Goal: Task Accomplishment & Management: Complete application form

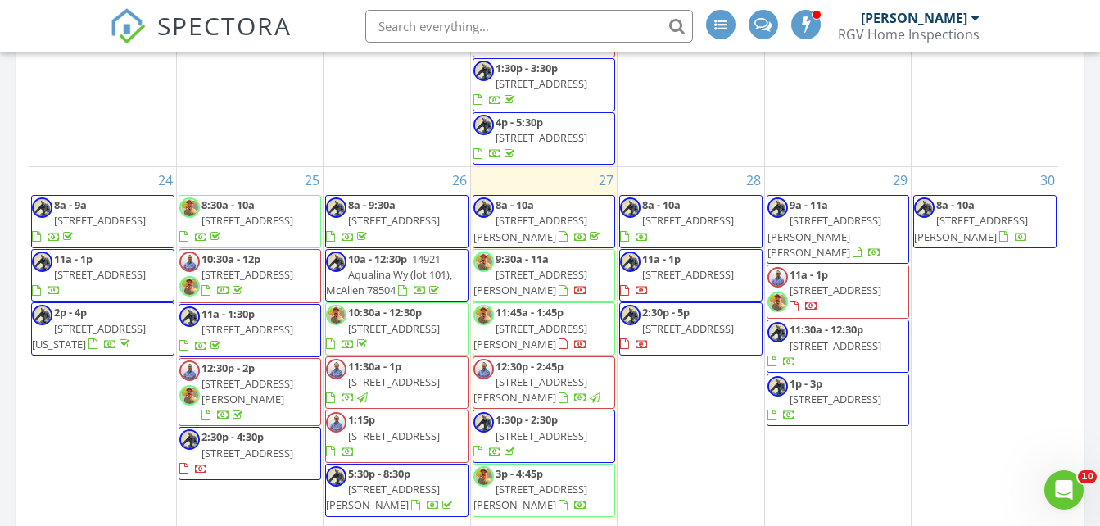
scroll to position [962, 0]
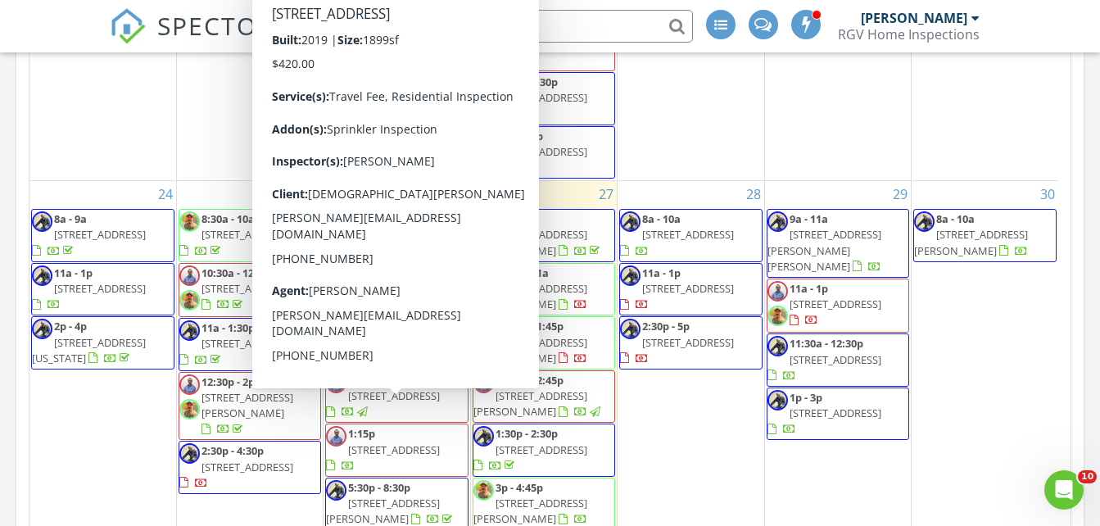
click at [408, 442] on span "5306 Remington Dr, Harlingen 78552" at bounding box center [394, 449] width 92 height 15
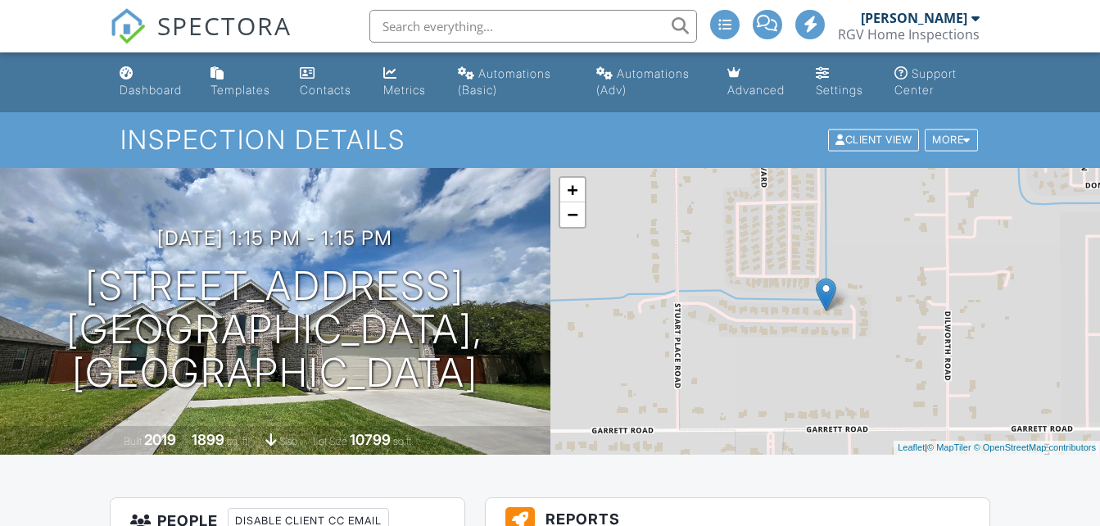
scroll to position [410, 0]
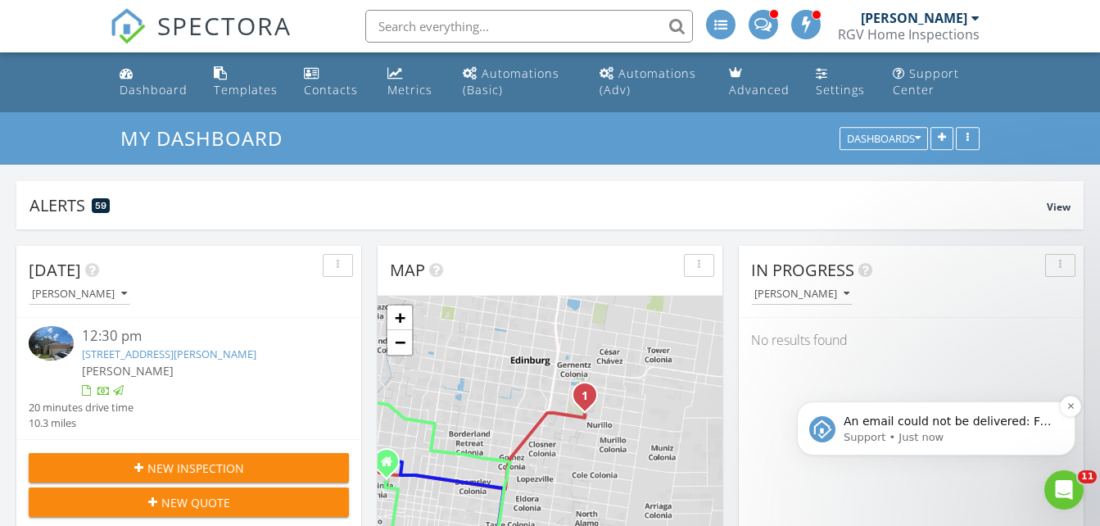
click at [982, 424] on p "An email could not be delivered: For more information, view Why emails don't ge…" at bounding box center [949, 422] width 211 height 16
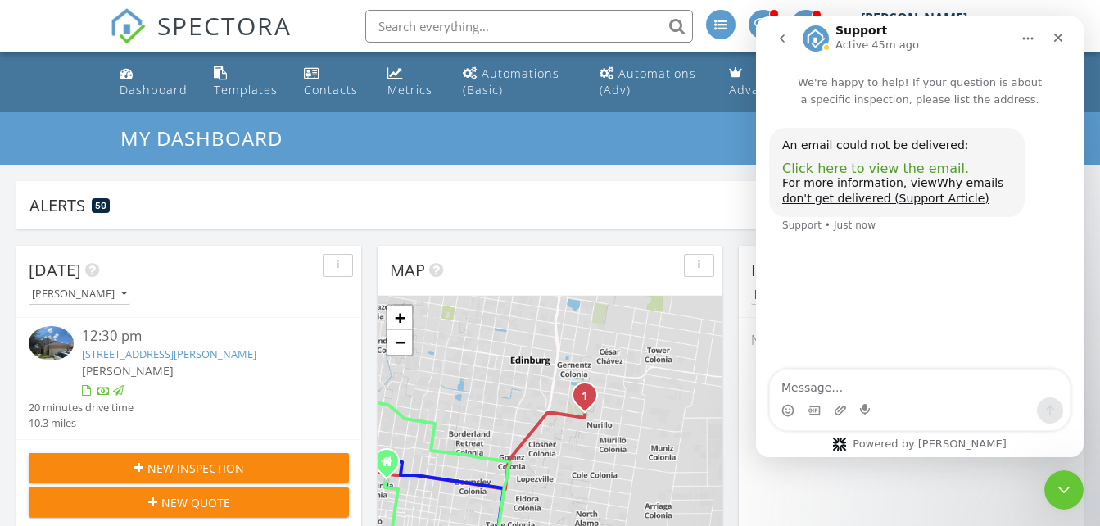
click at [873, 169] on span "Click here to view the email." at bounding box center [875, 169] width 187 height 16
click at [1063, 483] on icon "Close Intercom Messenger" at bounding box center [1062, 488] width 20 height 20
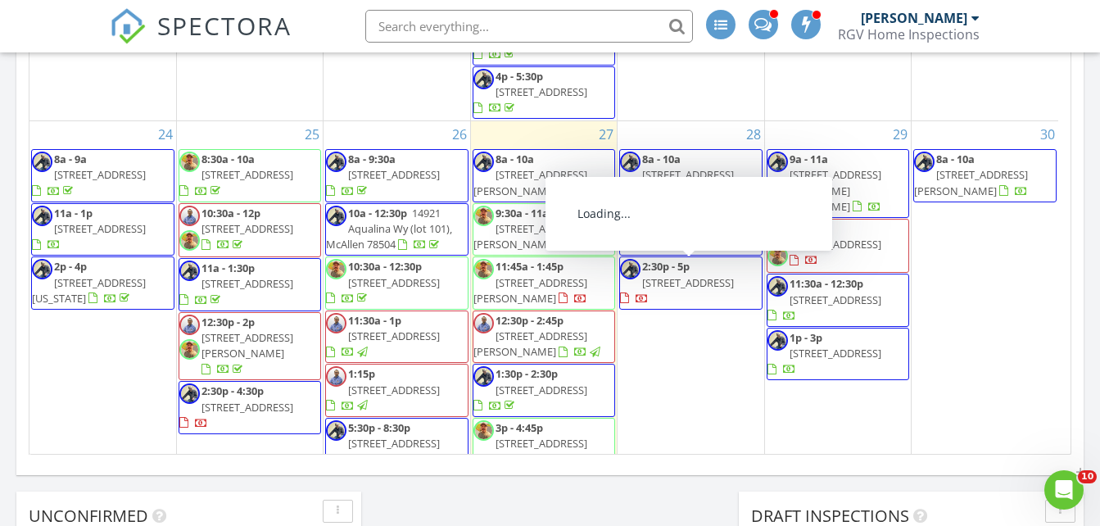
scroll to position [1293, 0]
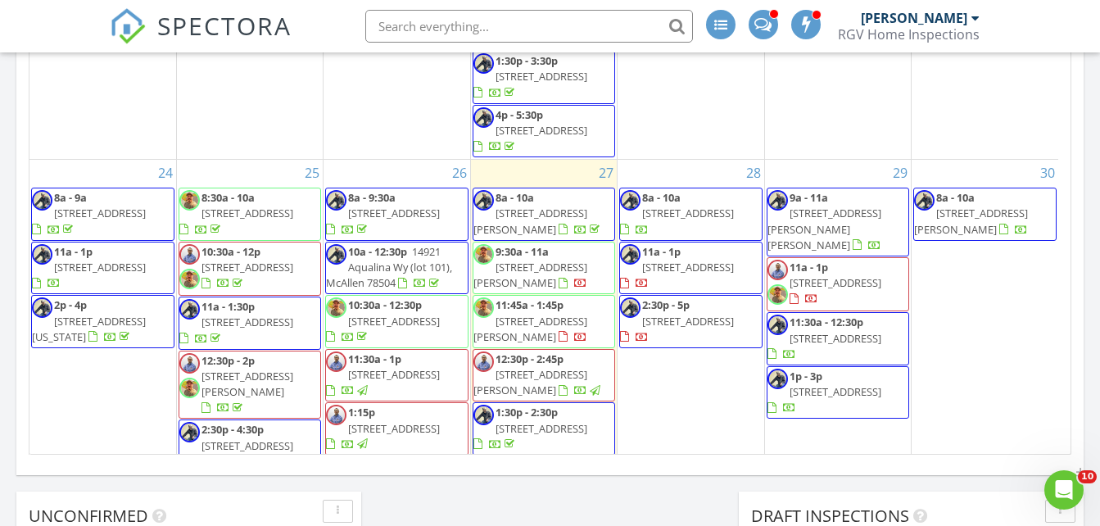
click at [1081, 283] on div "August 2025 today list day week cal wk 4 wk month Sun Mon Tue Wed Thu Fri Sat 2…" at bounding box center [550, 94] width 1068 height 745
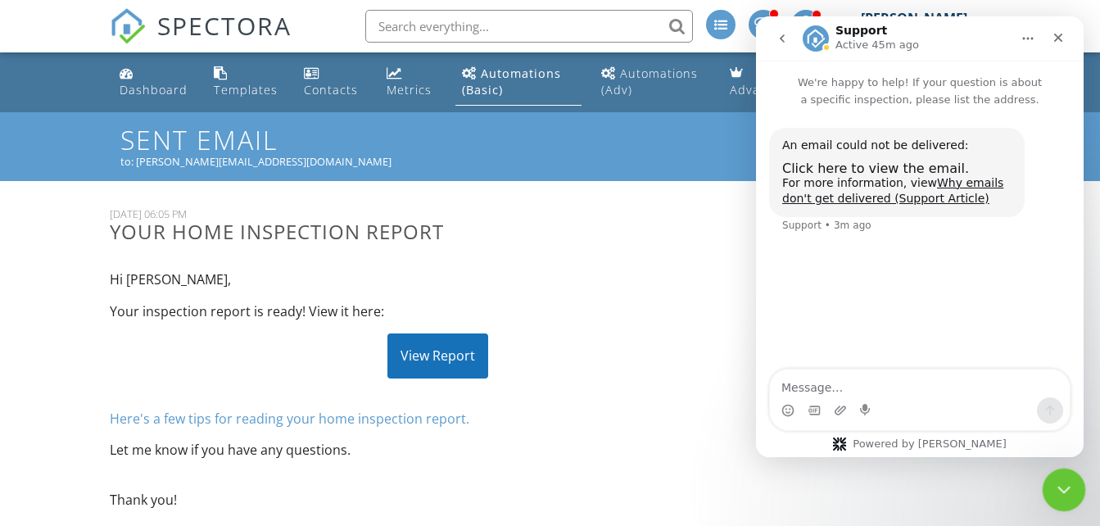
click at [1052, 478] on icon "Close Intercom Messenger" at bounding box center [1062, 488] width 20 height 20
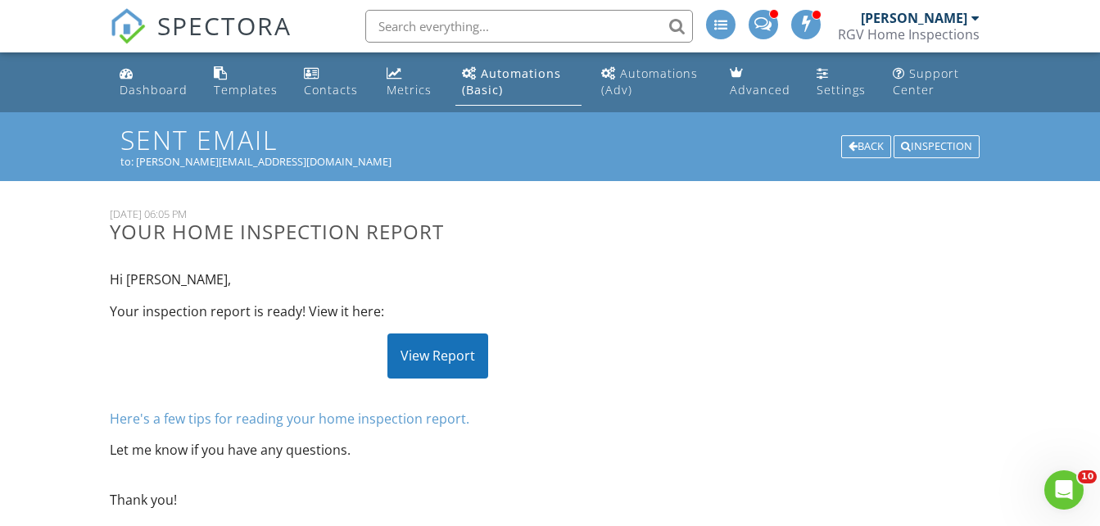
click at [224, 18] on span "SPECTORA" at bounding box center [224, 25] width 134 height 34
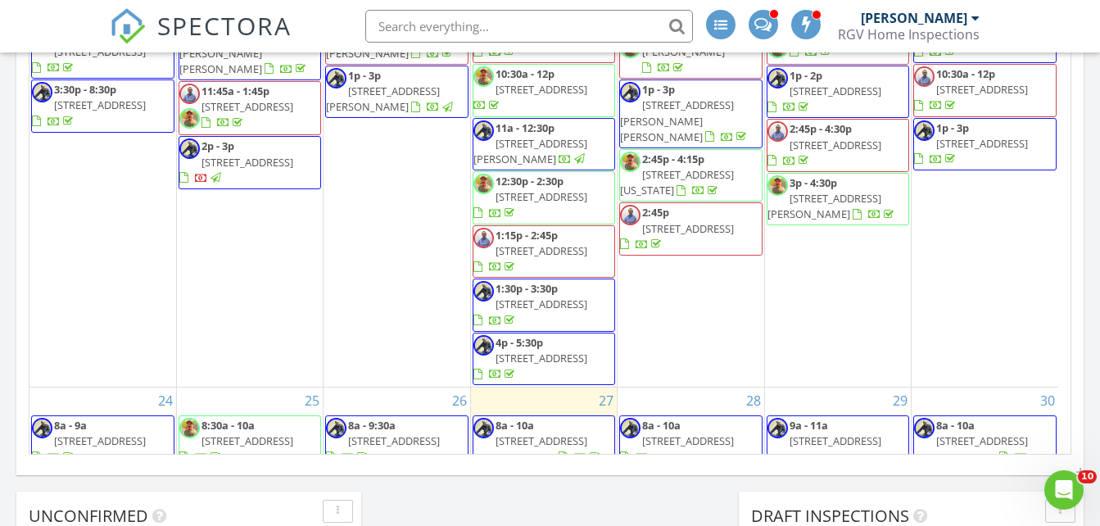
scroll to position [1375, 0]
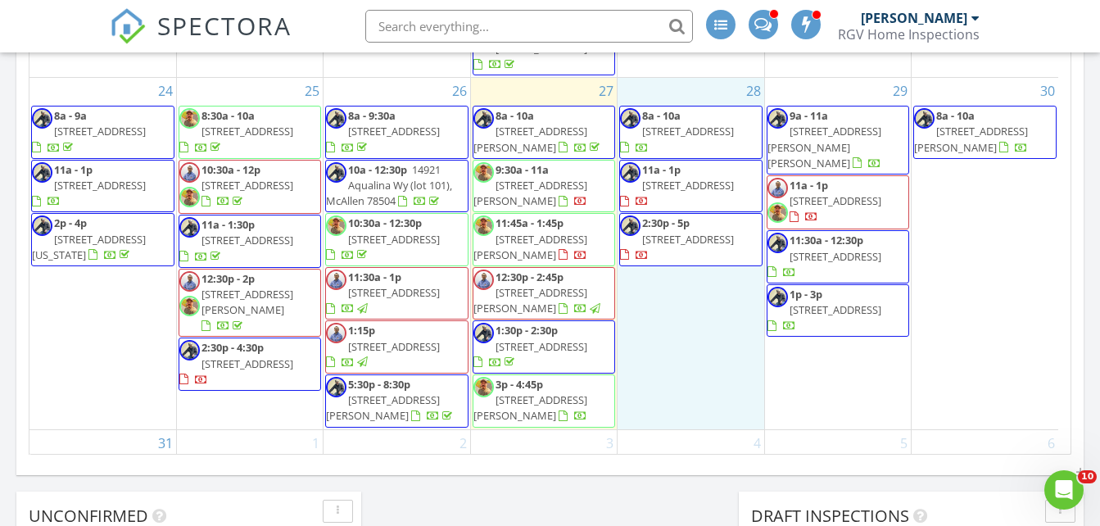
click at [674, 314] on div "28 8a - 10a 7245 Lake Shasta, Brownsville 78520 11a - 1p 3268 Dusk Dr, Brownsvi…" at bounding box center [691, 253] width 146 height 351
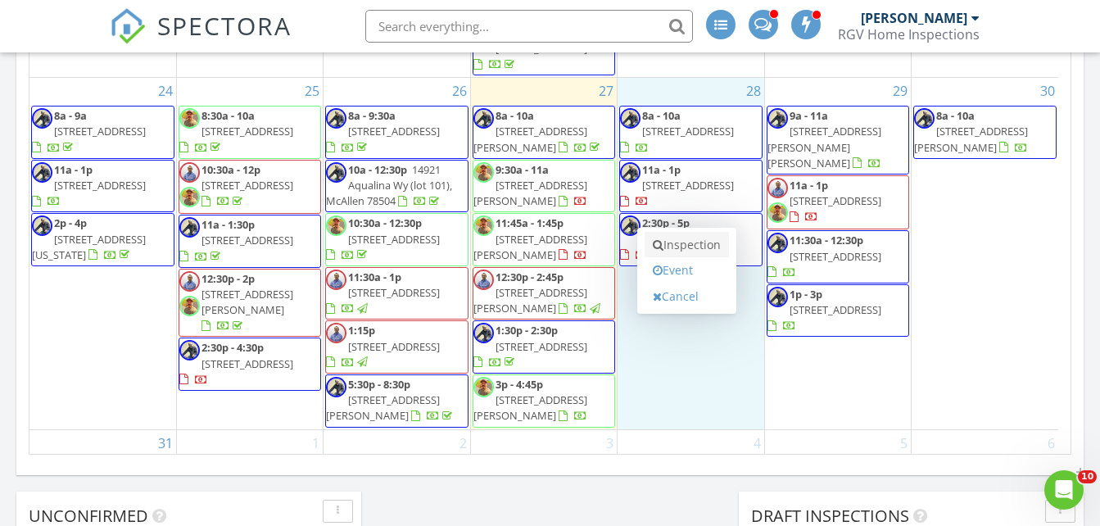
click at [673, 247] on link "Inspection" at bounding box center [687, 245] width 84 height 26
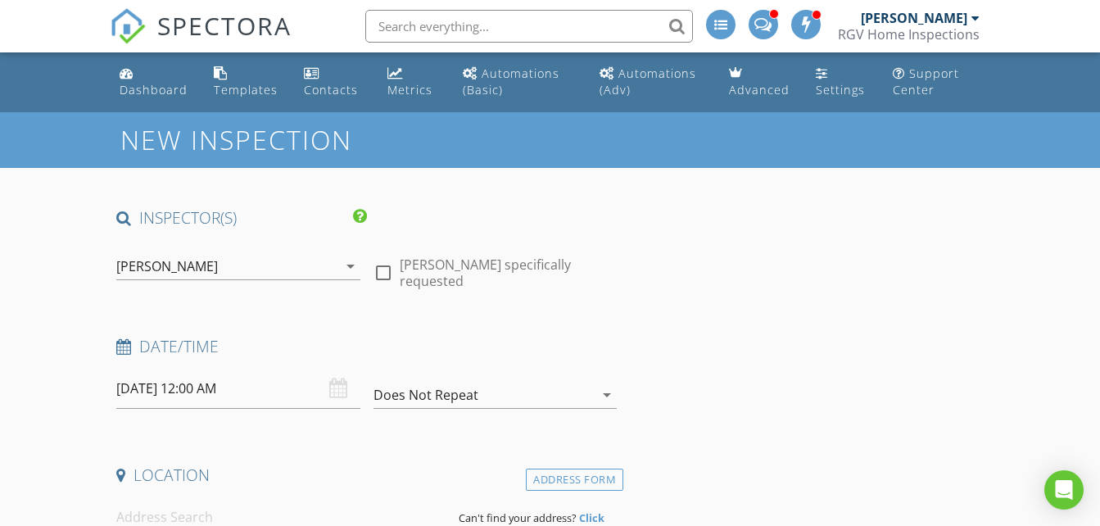
click at [192, 273] on div "[PERSON_NAME]" at bounding box center [167, 266] width 102 height 15
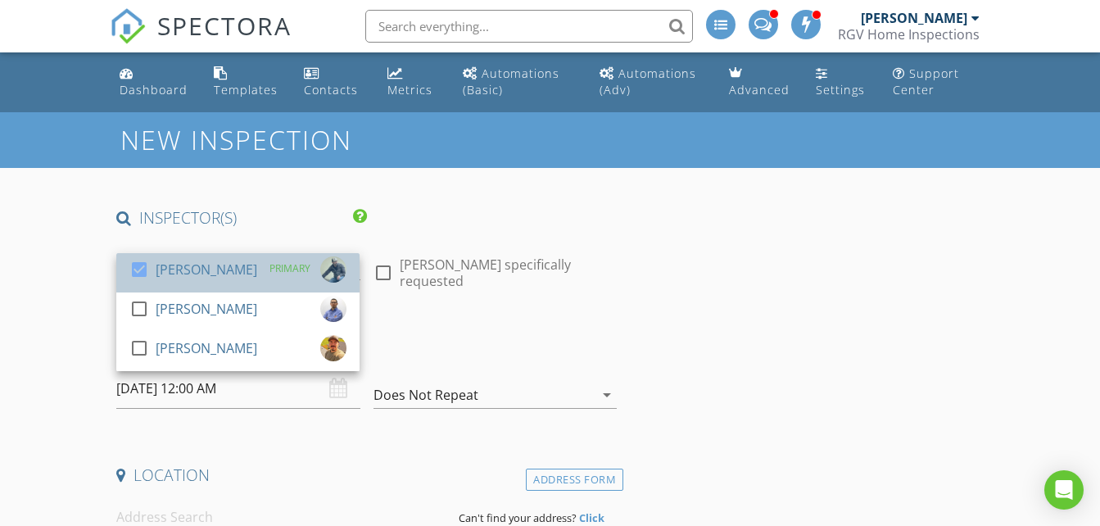
click at [194, 268] on div "[PERSON_NAME]" at bounding box center [207, 269] width 102 height 26
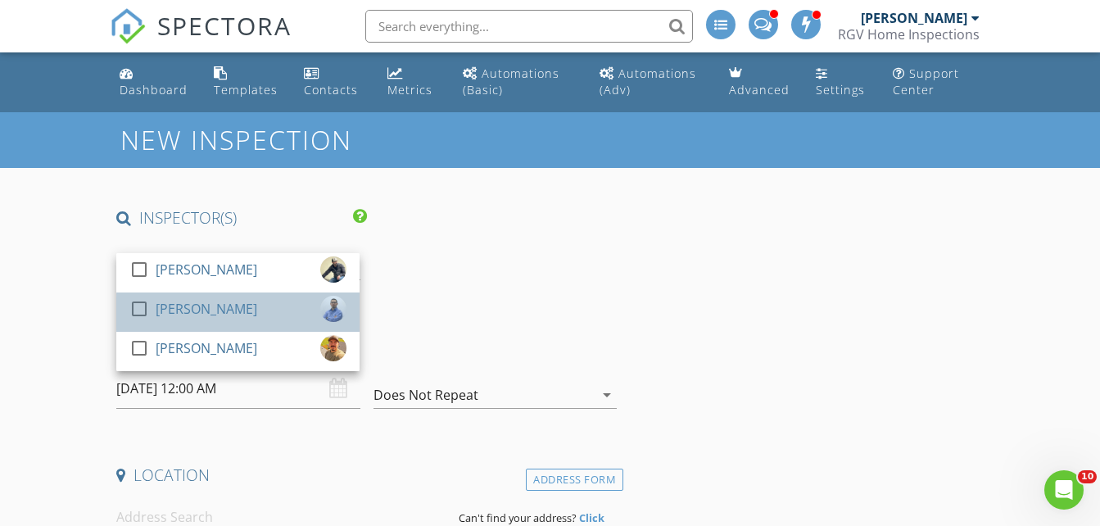
click at [198, 303] on div "[PERSON_NAME]" at bounding box center [207, 309] width 102 height 26
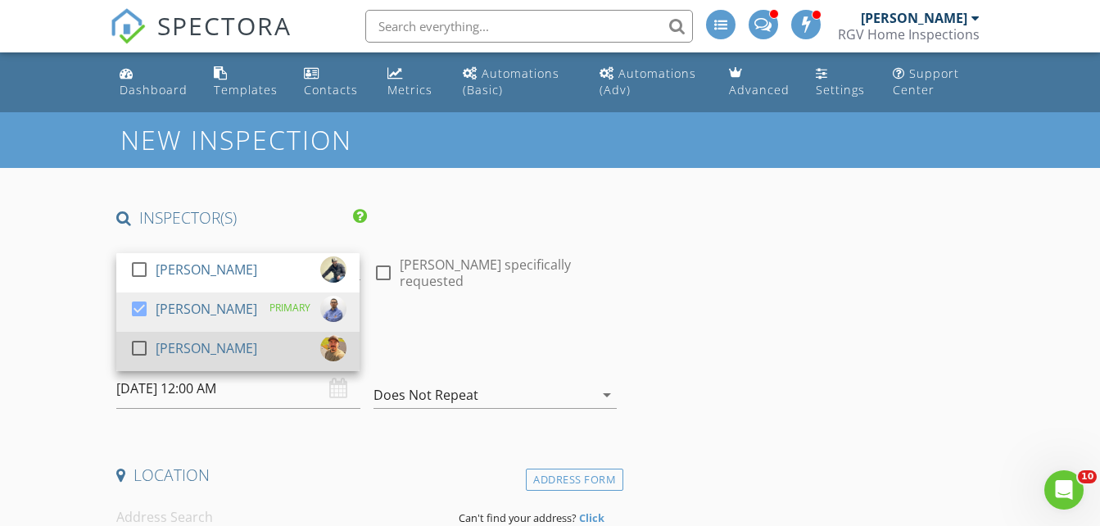
click at [199, 335] on div "[PERSON_NAME]" at bounding box center [207, 348] width 102 height 26
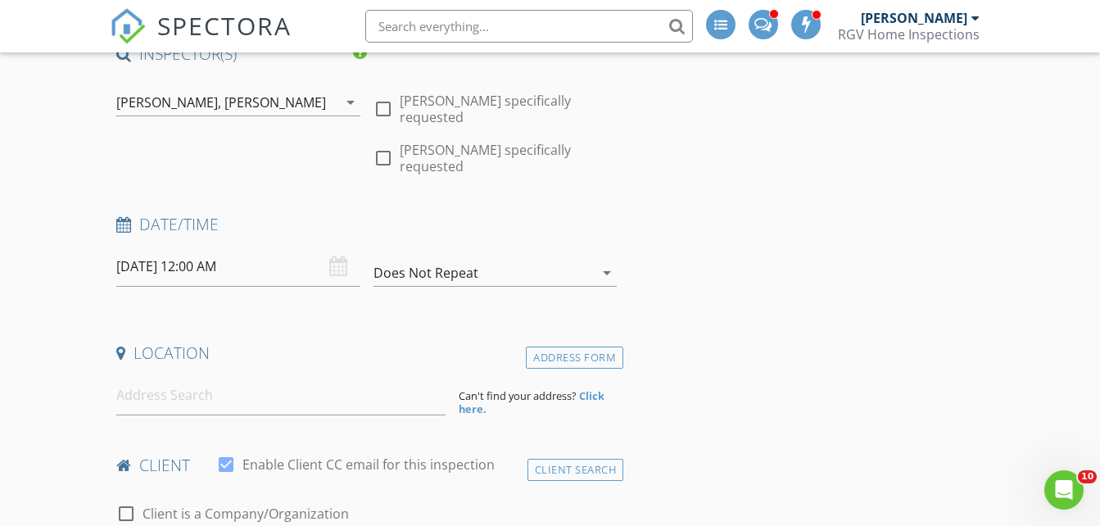
click at [244, 262] on input "[DATE] 12:00 AM" at bounding box center [237, 267] width 243 height 40
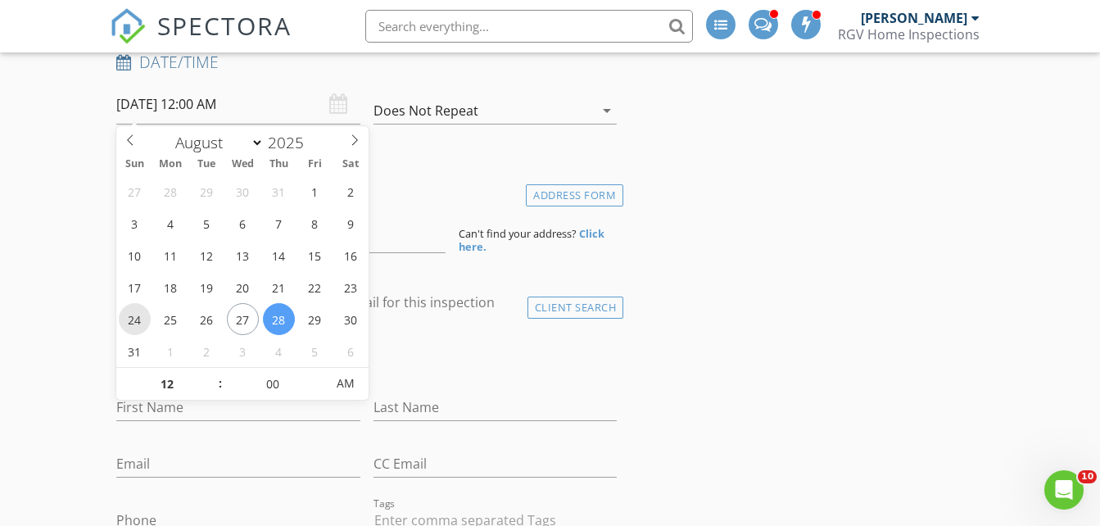
scroll to position [328, 0]
click at [167, 380] on input "12" at bounding box center [166, 382] width 101 height 33
type input "10"
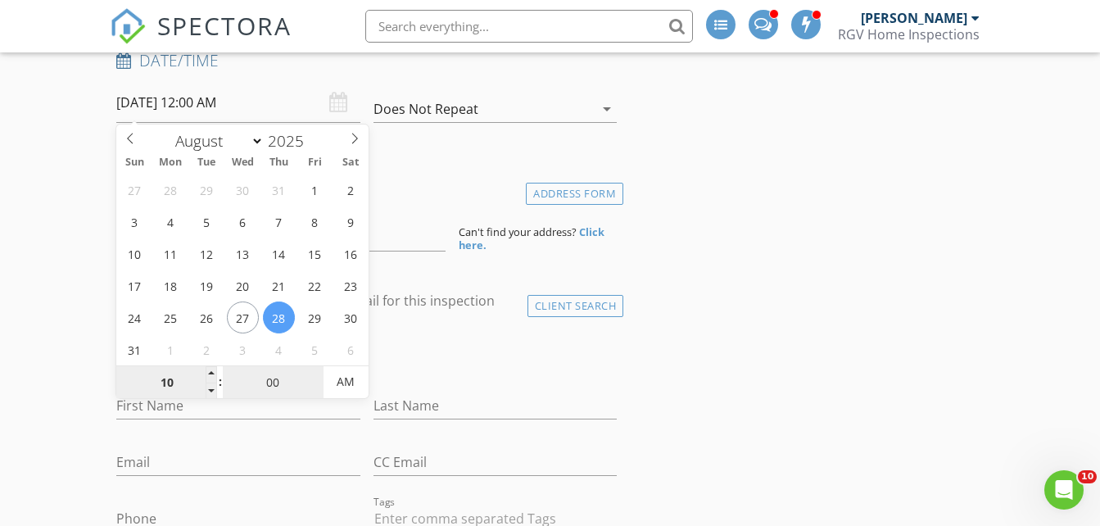
type input "[DATE] 10:00 AM"
type input "30"
type input "[DATE] 10:30 AM"
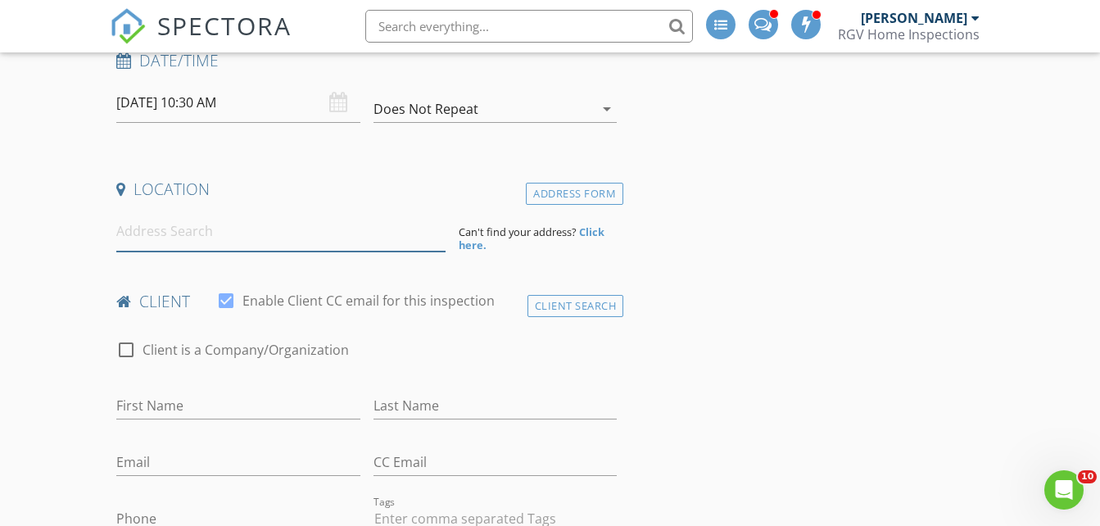
click at [163, 247] on input at bounding box center [280, 231] width 329 height 40
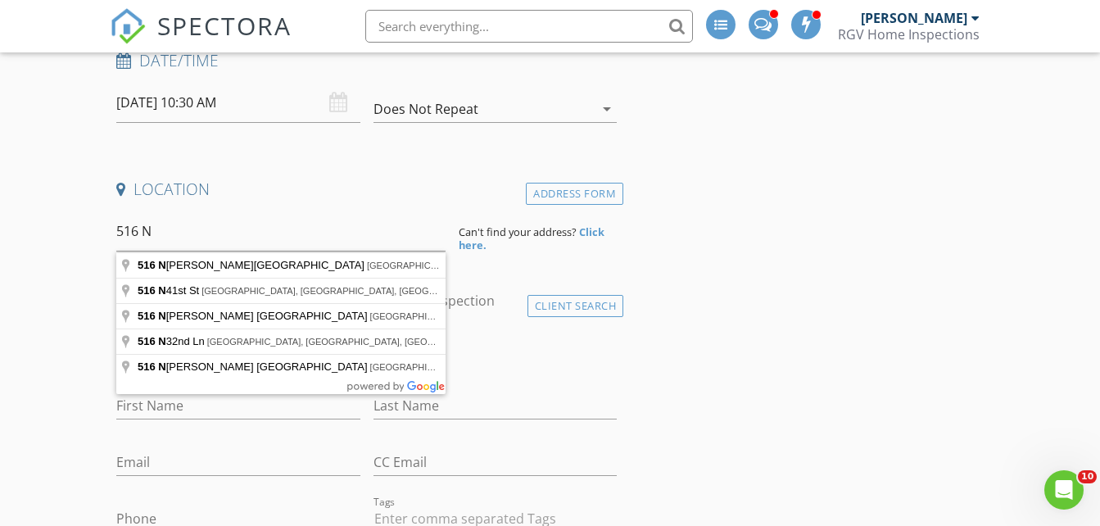
type input "[STREET_ADDRESS]"
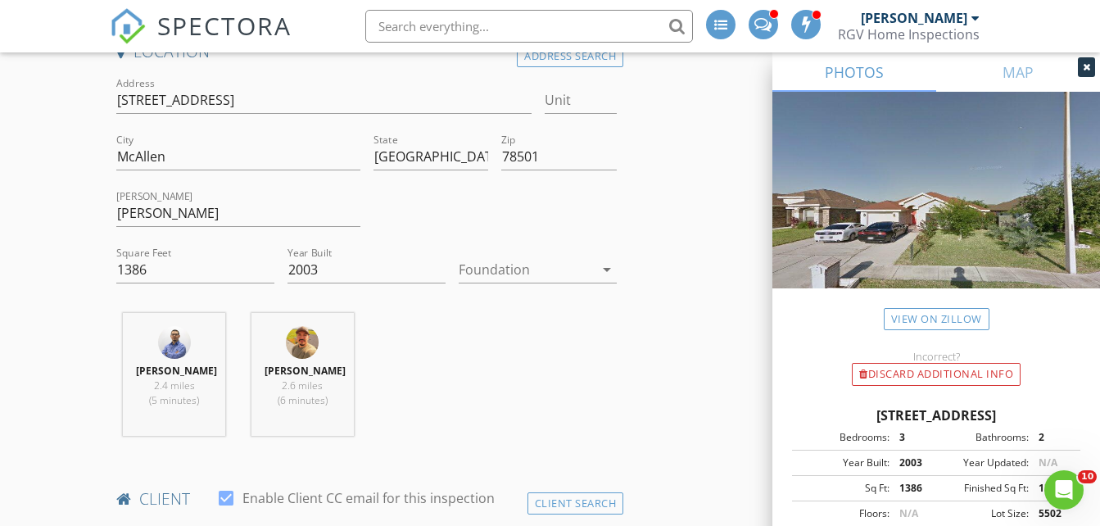
scroll to position [492, 0]
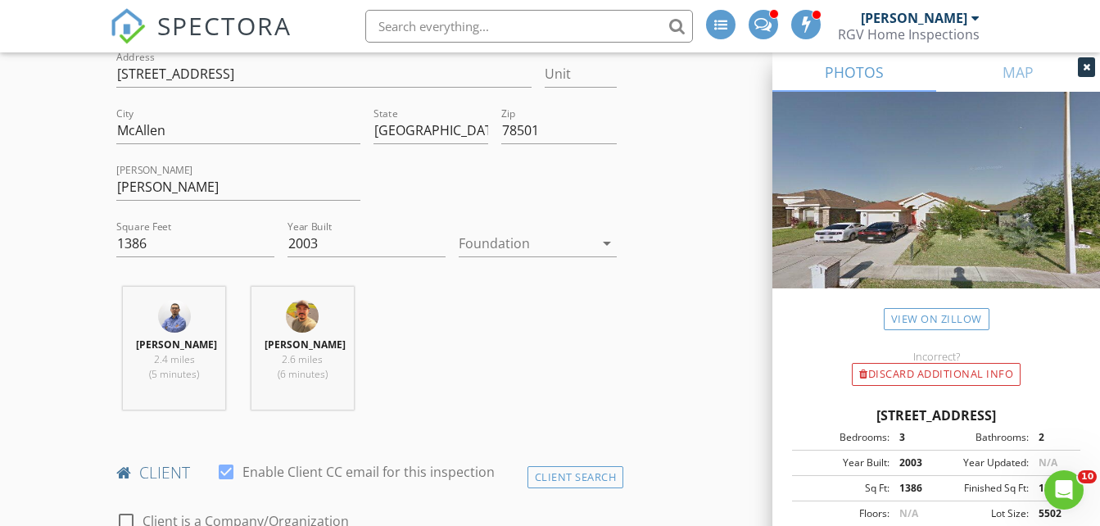
click at [537, 247] on div at bounding box center [526, 243] width 135 height 26
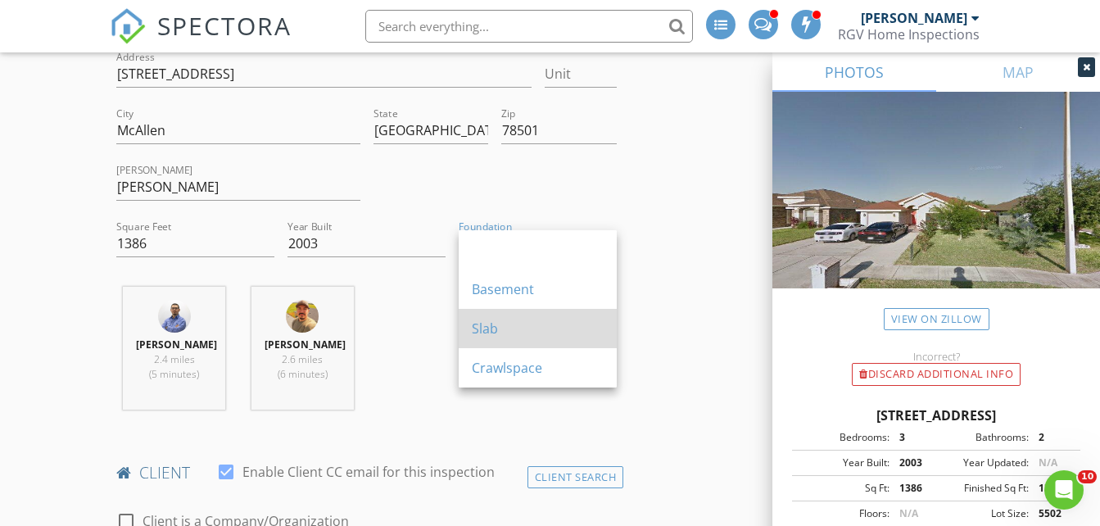
click at [520, 324] on div "Slab" at bounding box center [538, 329] width 132 height 20
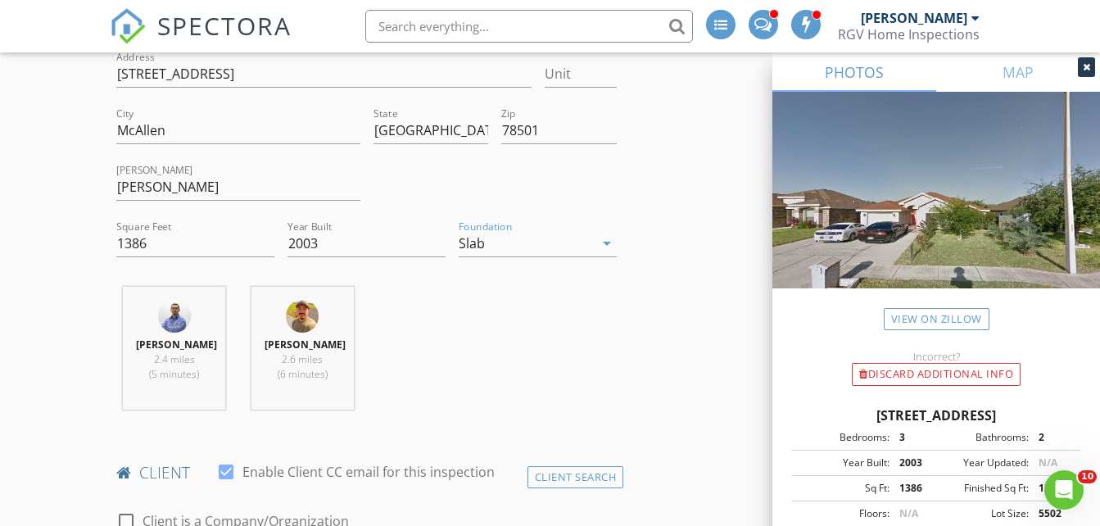
click at [520, 361] on div "[PERSON_NAME] 2.4 miles (5 minutes) [PERSON_NAME] 2.6 miles (6 minutes)" at bounding box center [367, 355] width 514 height 136
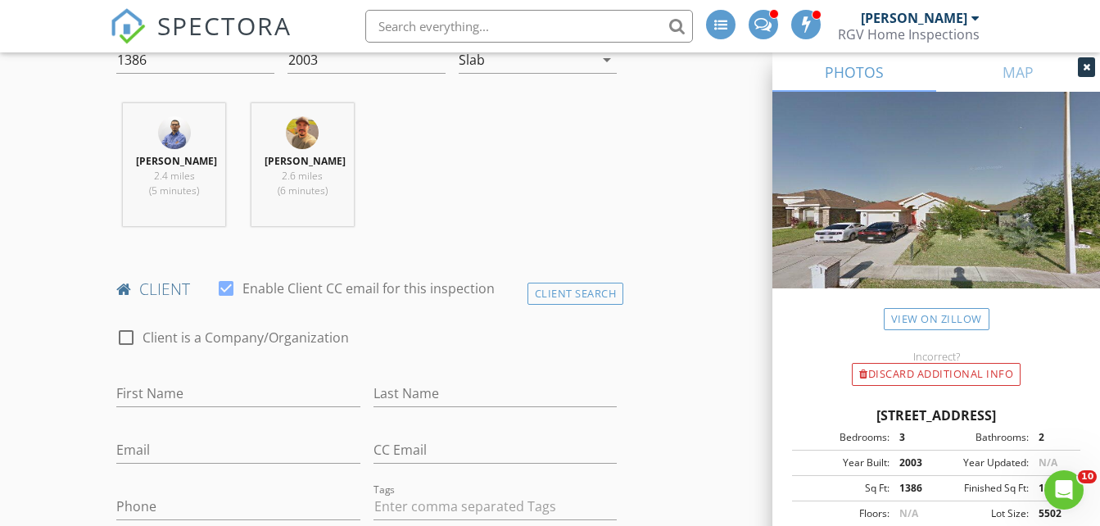
scroll to position [737, 0]
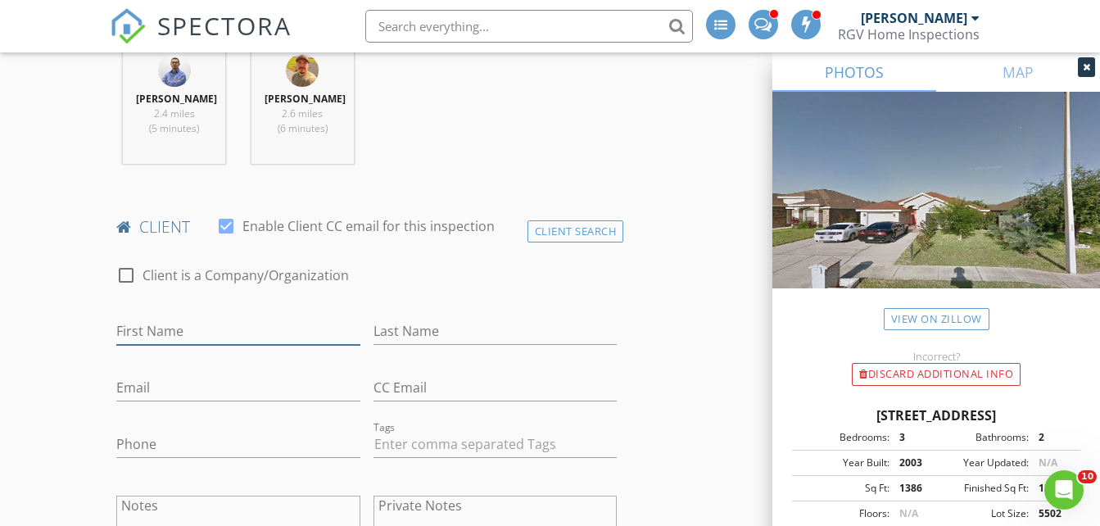
click at [221, 334] on input "First Name" at bounding box center [237, 331] width 243 height 27
type input "[DEMOGRAPHIC_DATA] B"
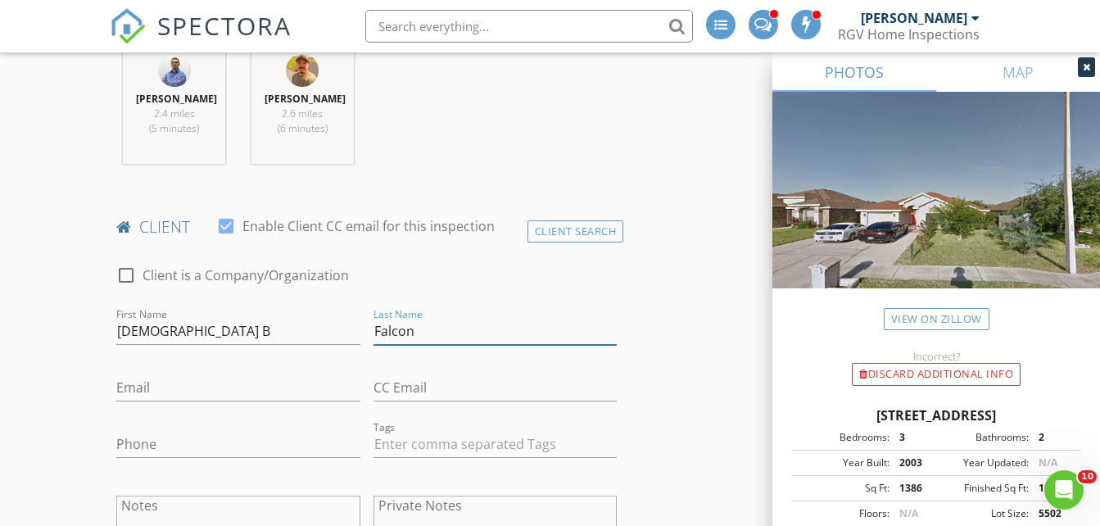
type input "Falcon"
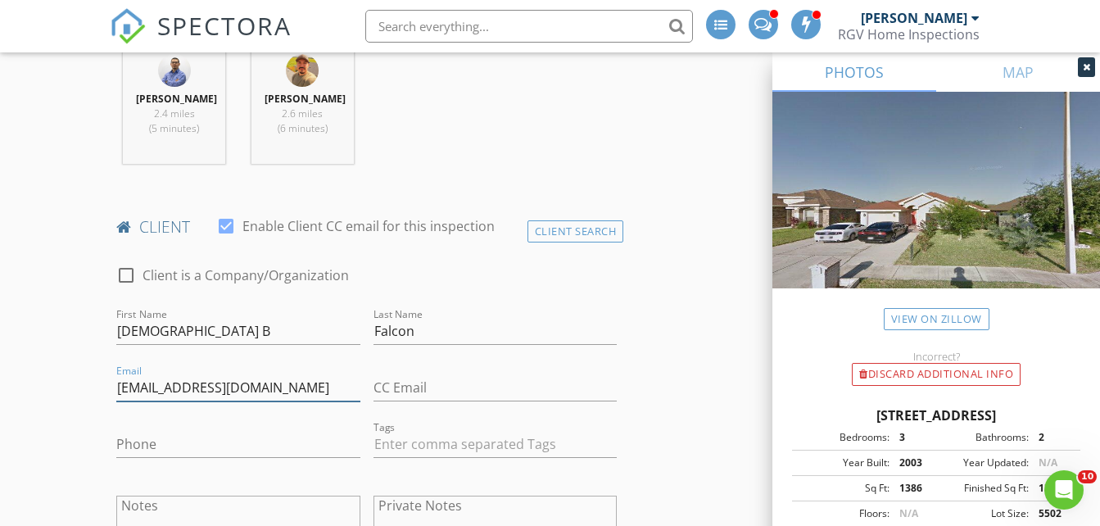
type input "[EMAIL_ADDRESS][DOMAIN_NAME]"
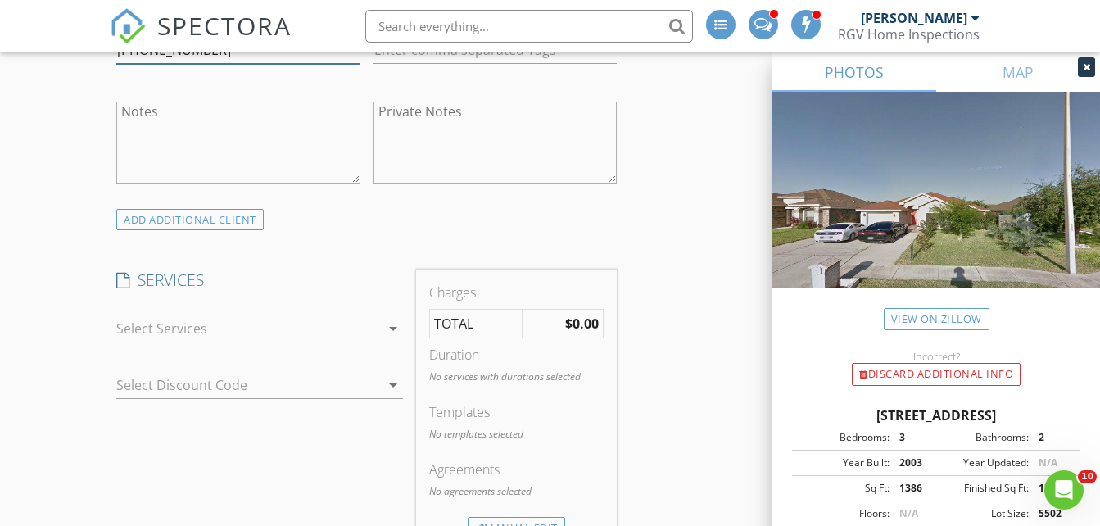
scroll to position [1229, 0]
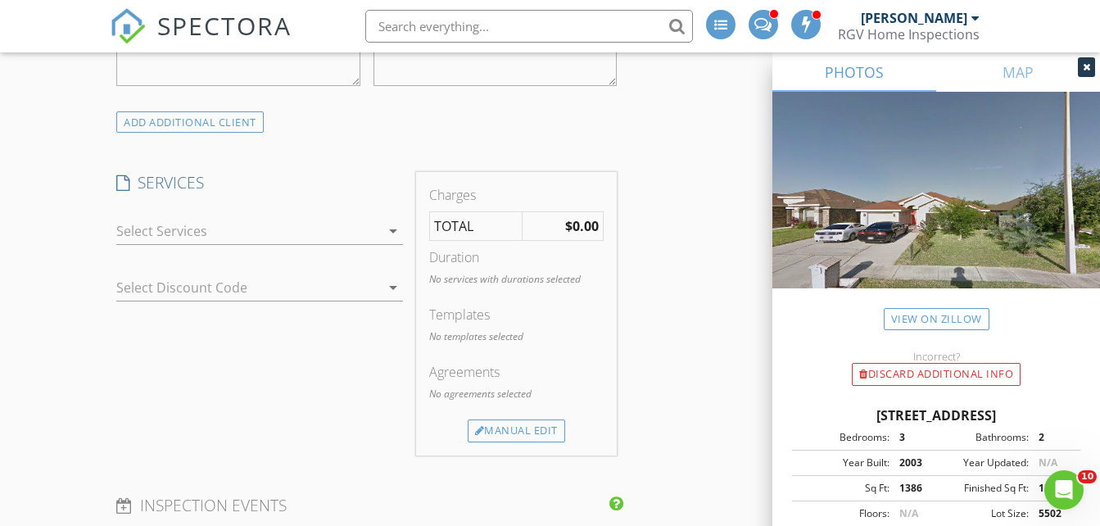
type input "[PHONE_NUMBER]"
click at [190, 244] on div at bounding box center [248, 231] width 264 height 26
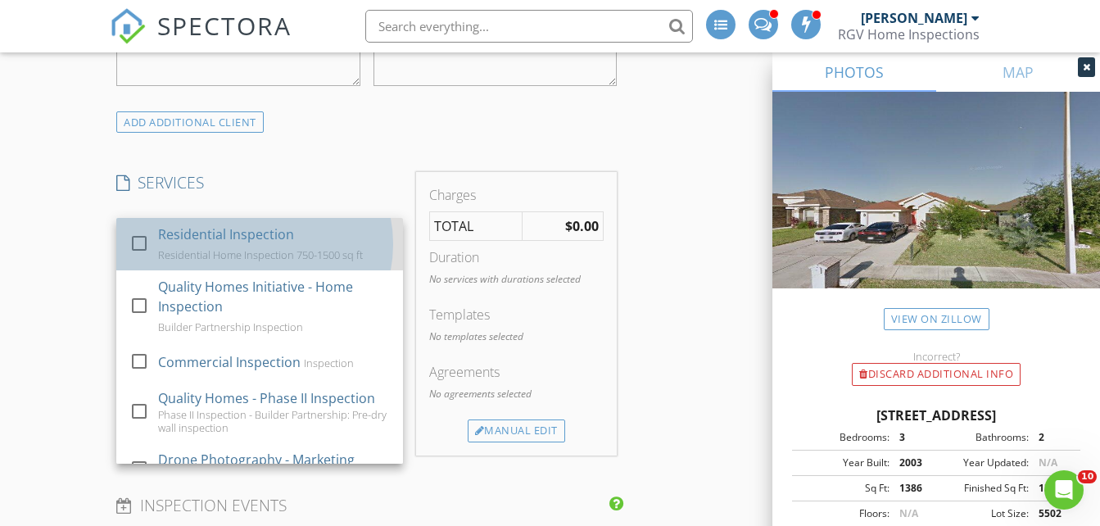
click at [197, 261] on div "Residential Home Inspection 750-1500 sq ft" at bounding box center [260, 254] width 205 height 13
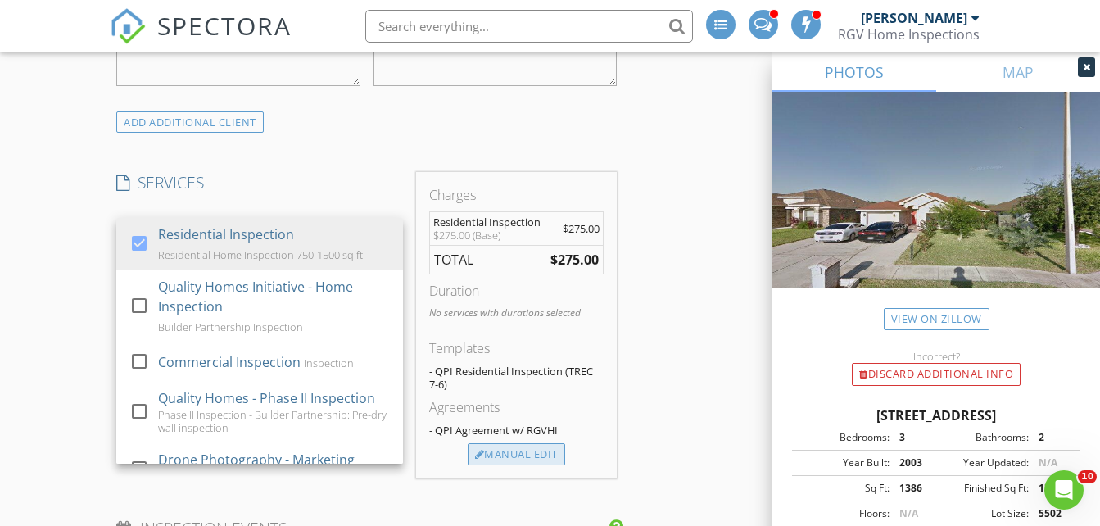
click at [549, 465] on div "Manual Edit" at bounding box center [516, 454] width 97 height 23
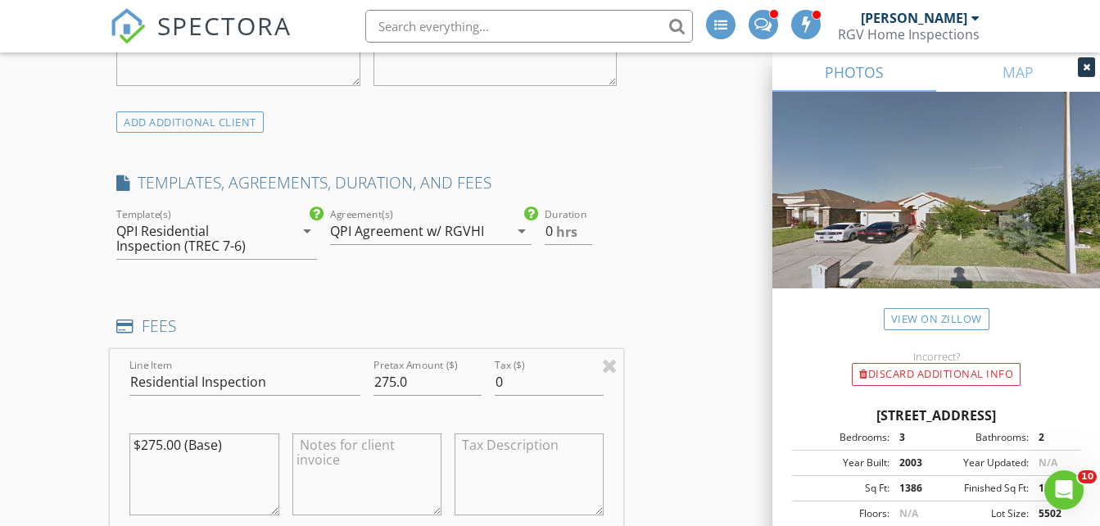
click at [288, 250] on div "QPI Residential Inspection (TREC 7-6)" at bounding box center [205, 238] width 178 height 41
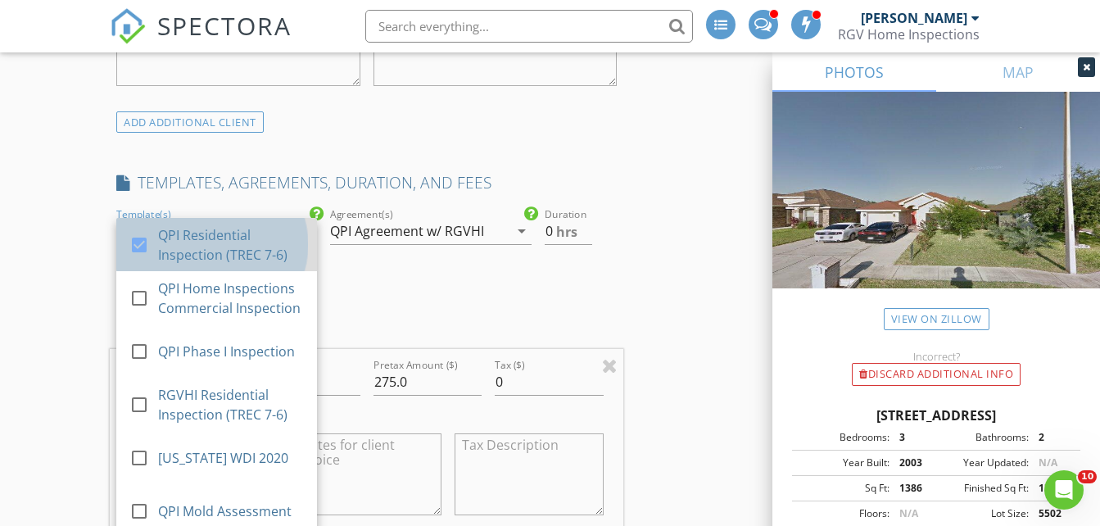
click at [220, 249] on div "QPI Residential Inspection (TREC 7-6)" at bounding box center [232, 244] width 146 height 39
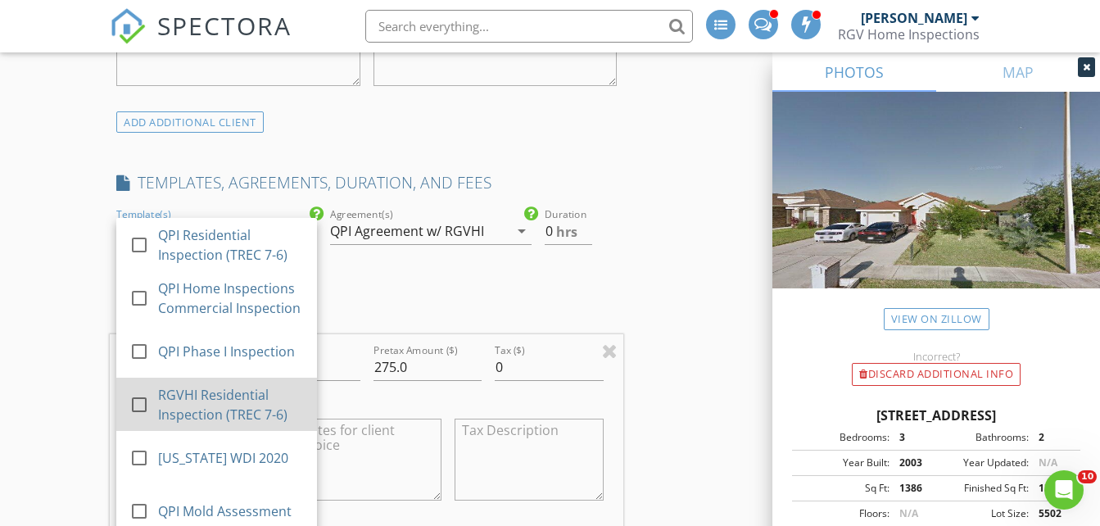
click at [196, 424] on div "RGVHI Residential Inspection (TREC 7-6)" at bounding box center [232, 404] width 146 height 39
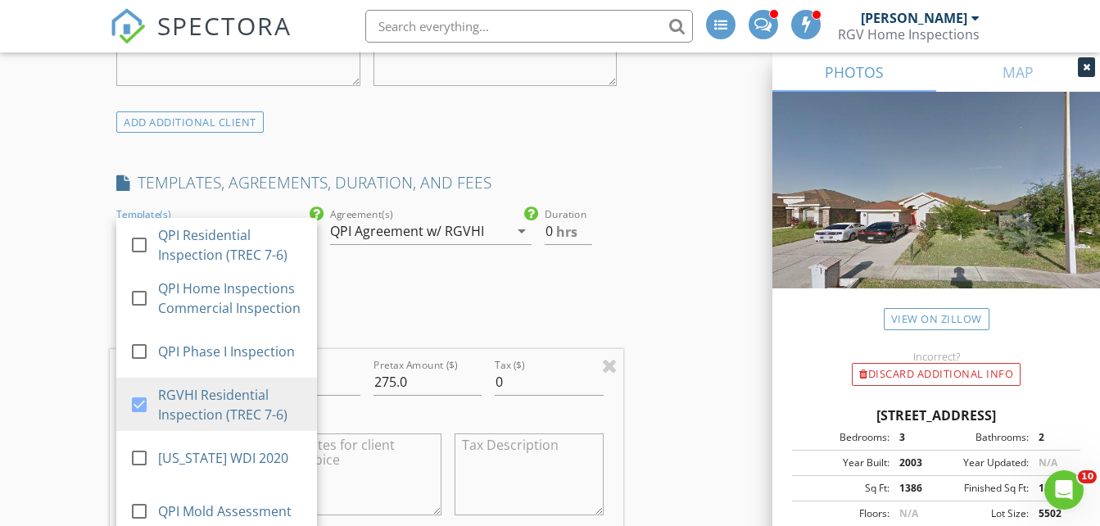
click at [432, 229] on div "check_box QPI Agreement w/ RGVHI check_box_outline_blank QPI Agreement w/ RGVHI…" at bounding box center [430, 234] width 201 height 53
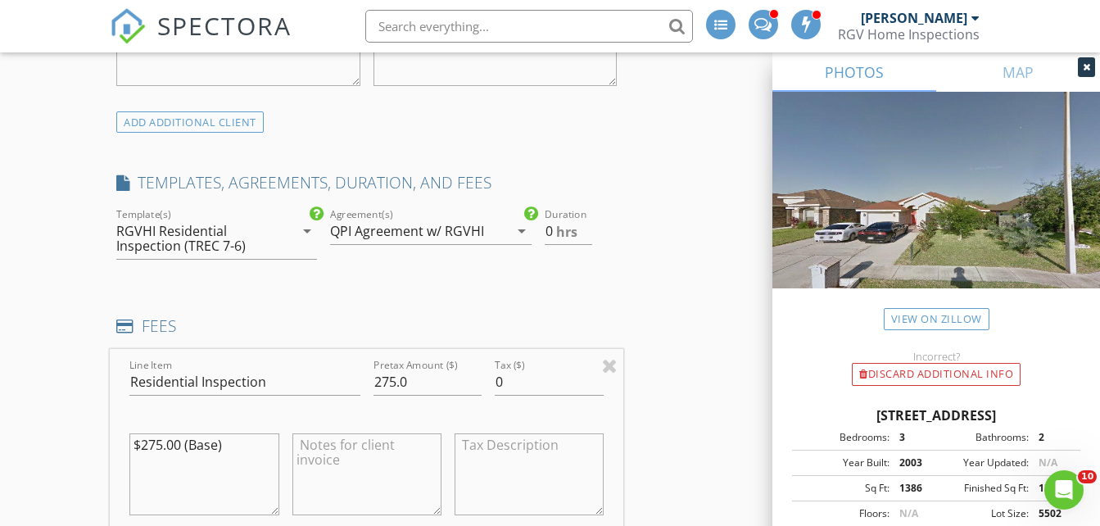
click at [428, 238] on div "QPI Agreement w/ RGVHI" at bounding box center [407, 231] width 154 height 15
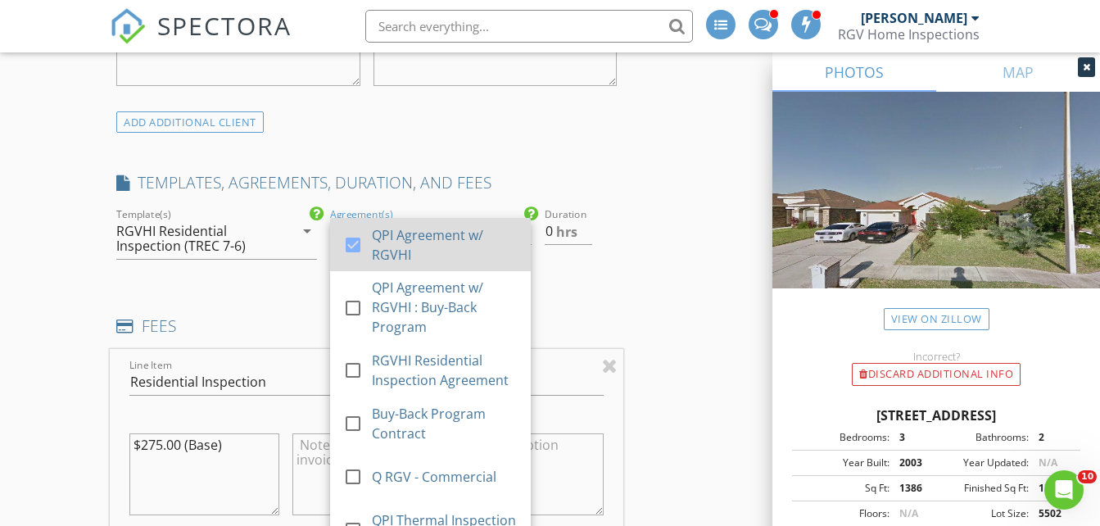
click at [384, 253] on div "QPI Agreement w/ RGVHI" at bounding box center [446, 244] width 146 height 39
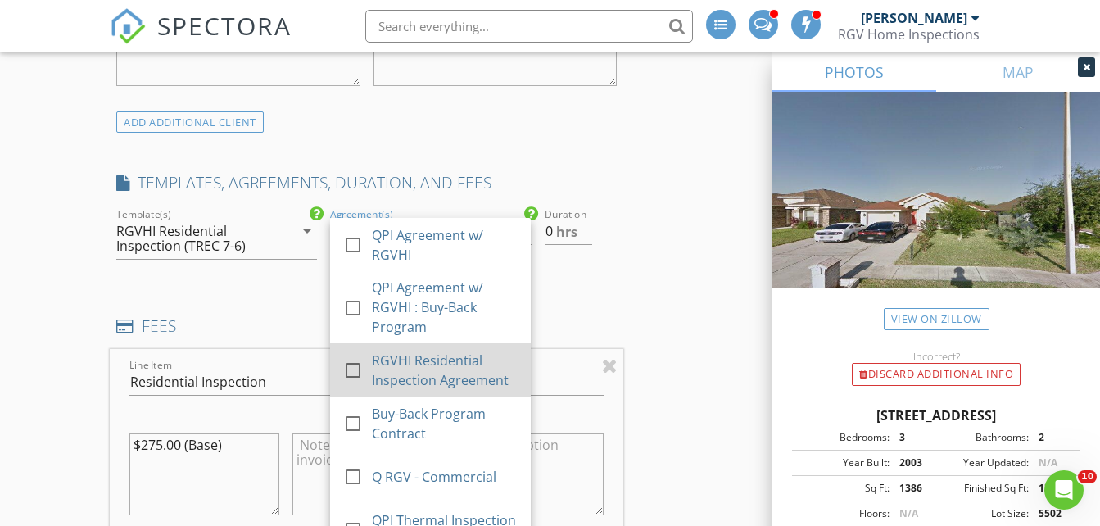
click at [403, 381] on div "RGVHI Residential Inspection Agreement" at bounding box center [446, 370] width 146 height 39
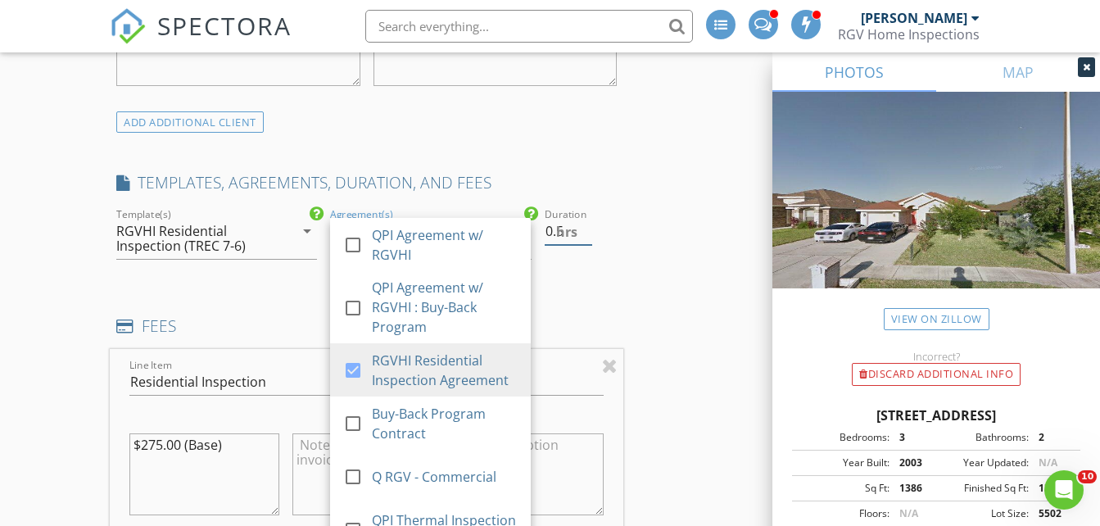
click at [587, 243] on input "0.5" at bounding box center [569, 231] width 48 height 27
click at [587, 240] on input "1" at bounding box center [569, 231] width 48 height 27
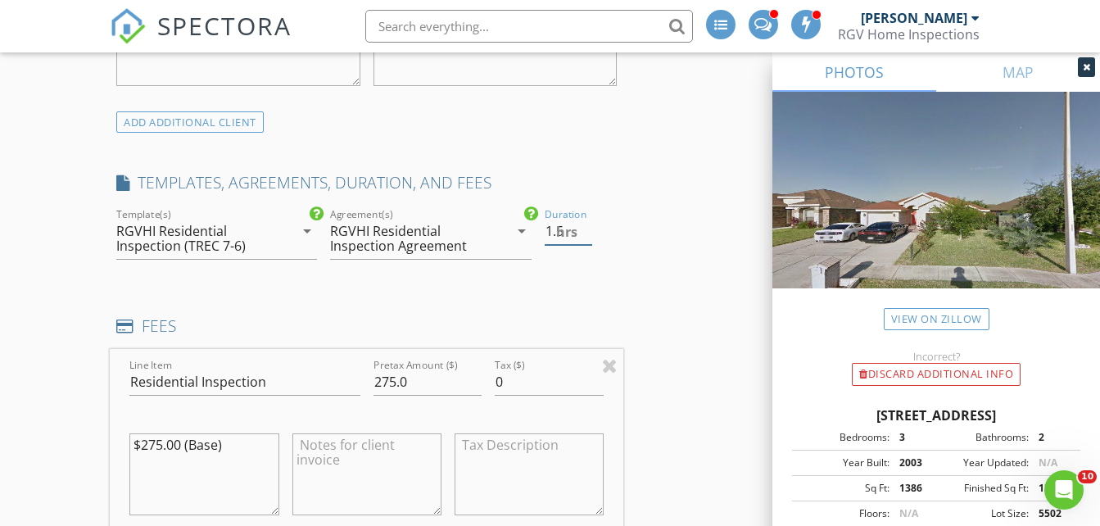
type input "1.5"
click at [587, 240] on input "1.5" at bounding box center [569, 231] width 48 height 27
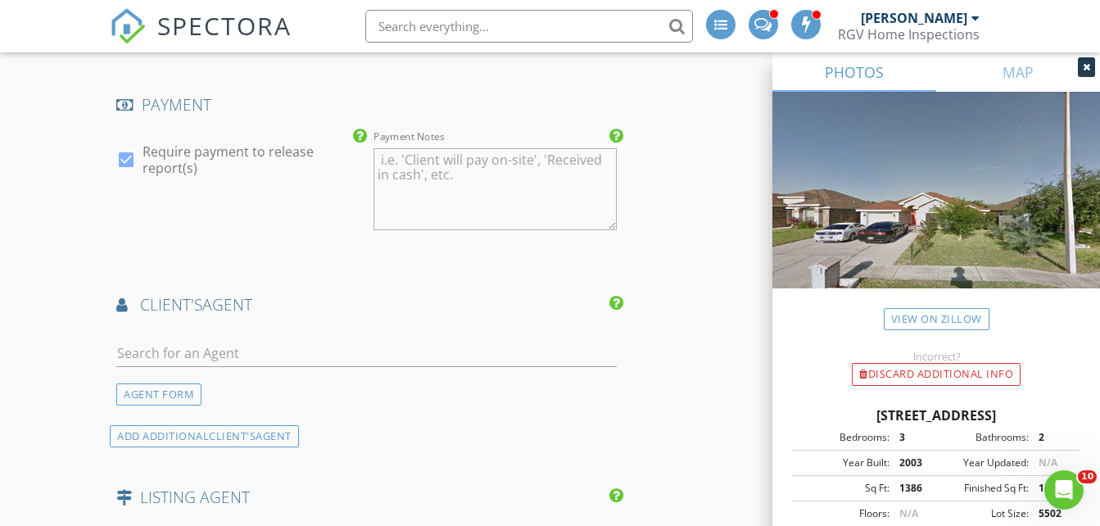
scroll to position [1966, 0]
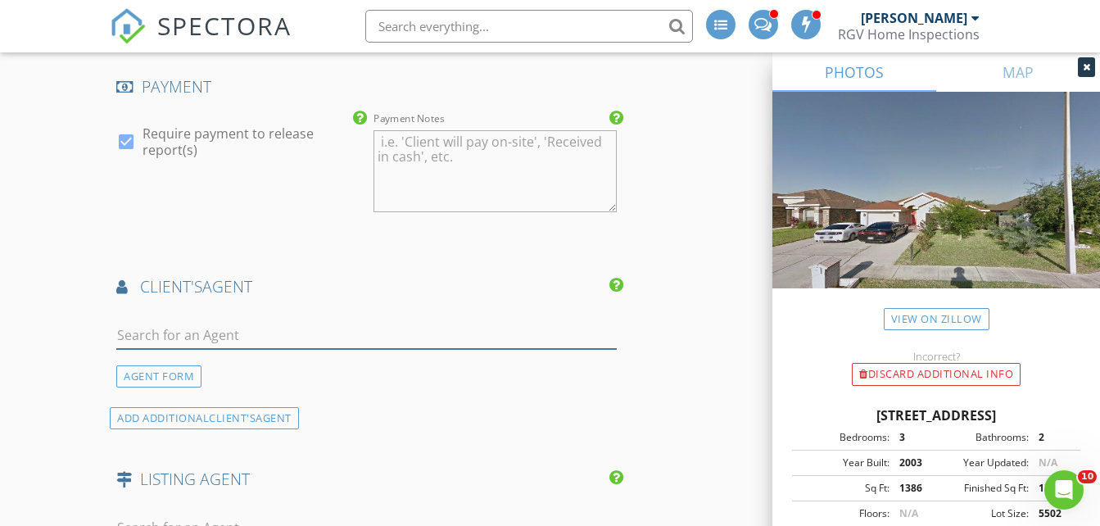
click at [197, 349] on input "text" at bounding box center [366, 335] width 501 height 27
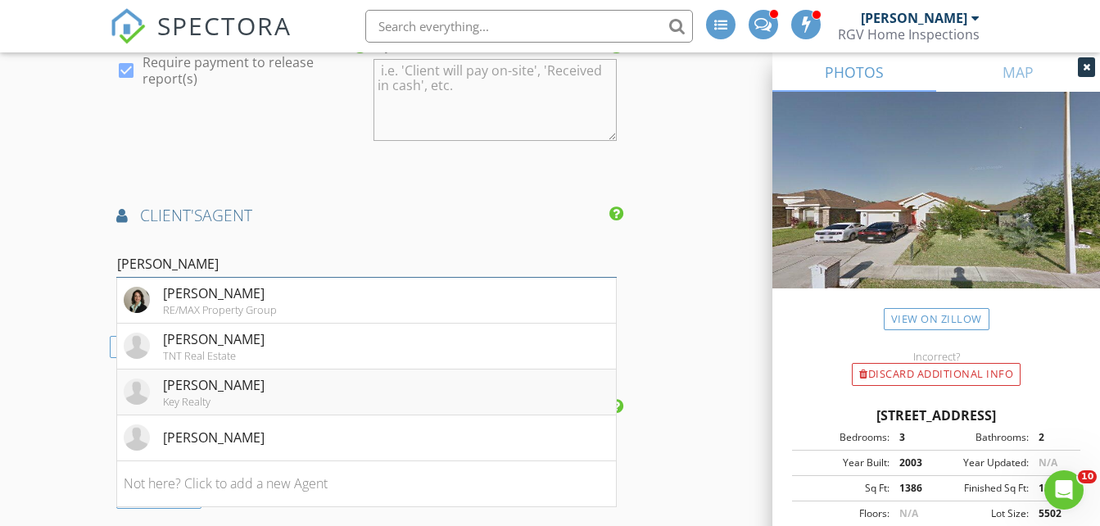
scroll to position [2048, 0]
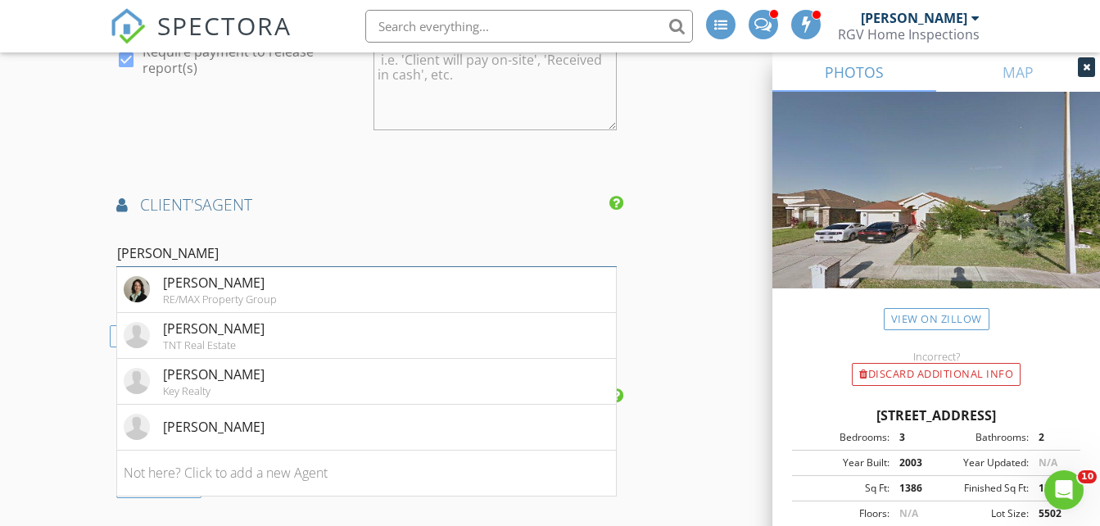
type input "laura"
click at [255, 437] on div "[PERSON_NAME]" at bounding box center [214, 427] width 102 height 20
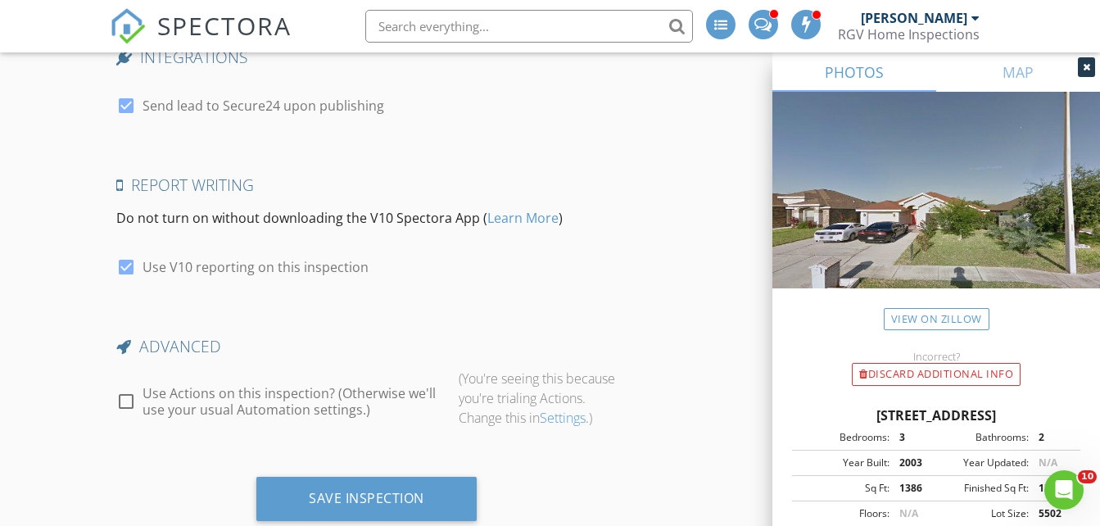
scroll to position [3348, 0]
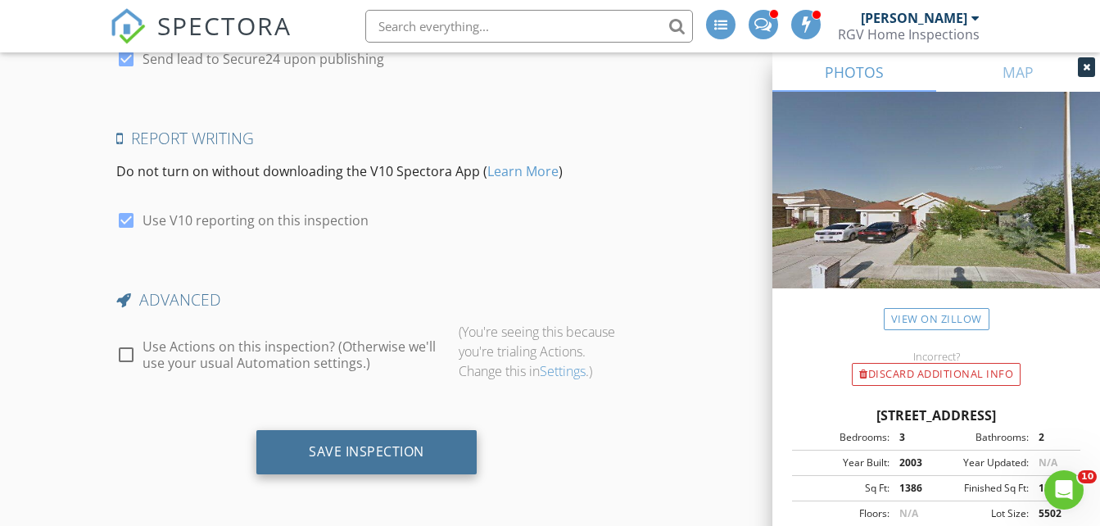
click at [365, 451] on div "Save Inspection" at bounding box center [367, 451] width 116 height 16
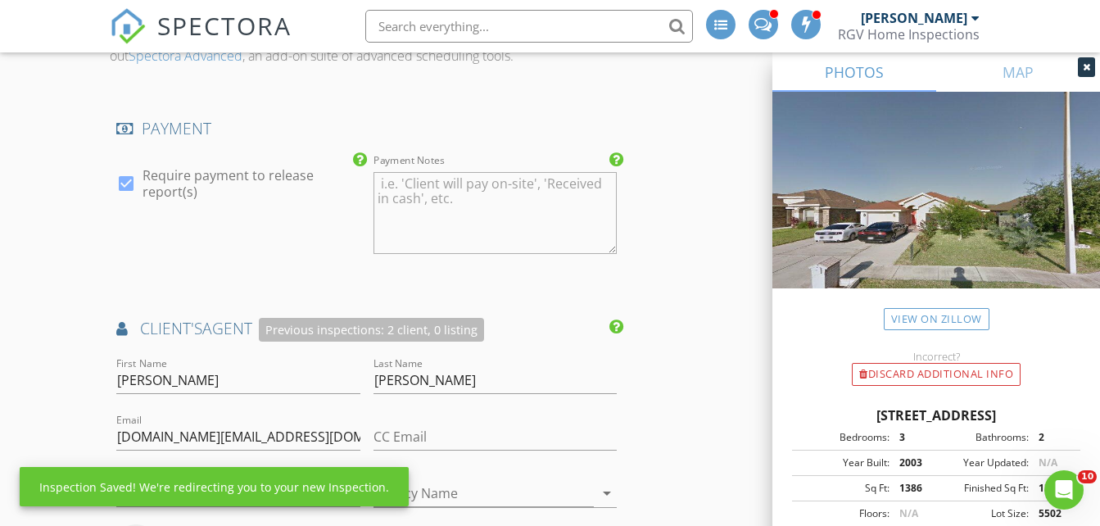
scroll to position [1671, 0]
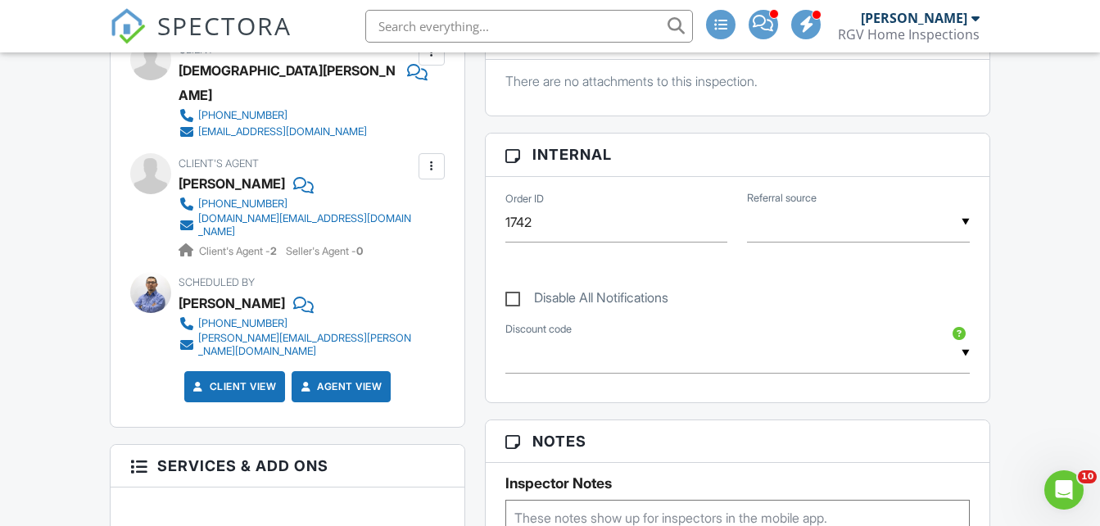
scroll to position [246, 0]
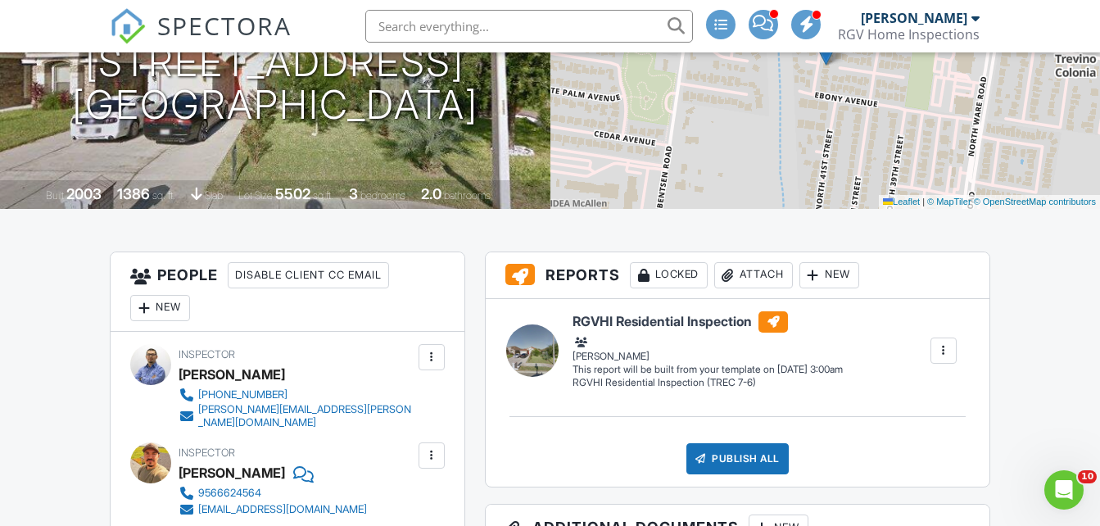
click at [207, 25] on span "SPECTORA" at bounding box center [224, 25] width 134 height 34
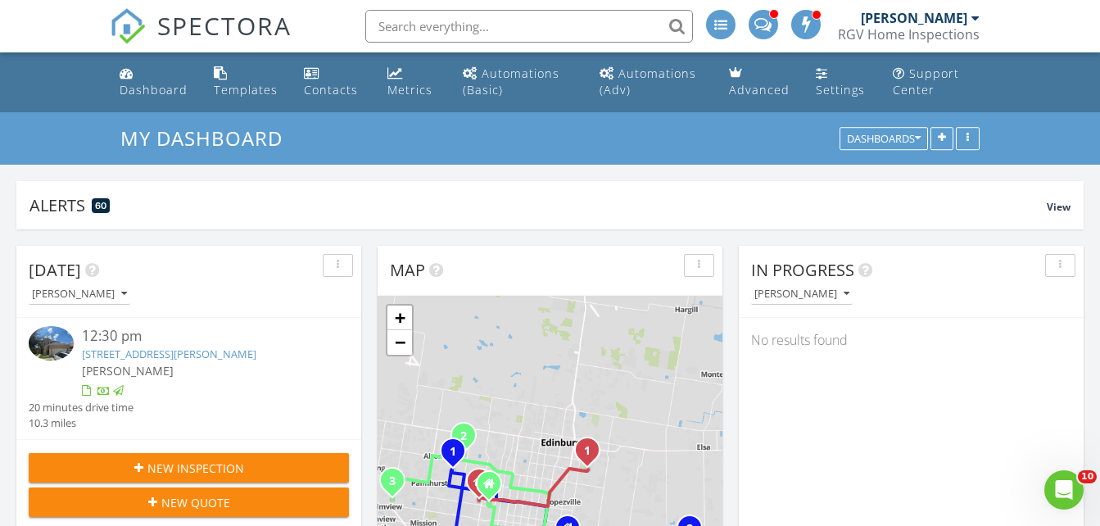
click at [970, 16] on div "[PERSON_NAME]" at bounding box center [920, 18] width 119 height 16
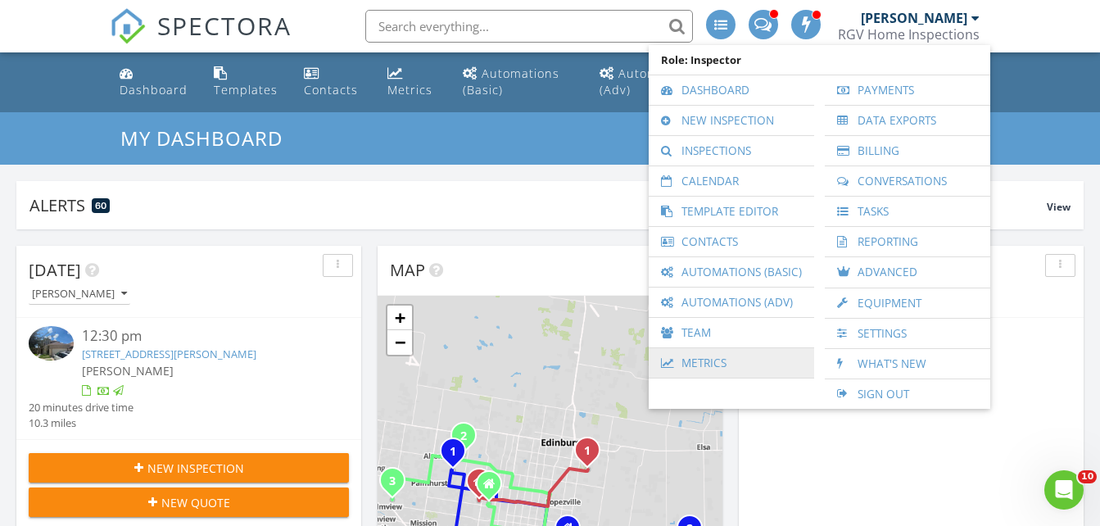
click at [714, 360] on link "Metrics" at bounding box center [731, 362] width 149 height 29
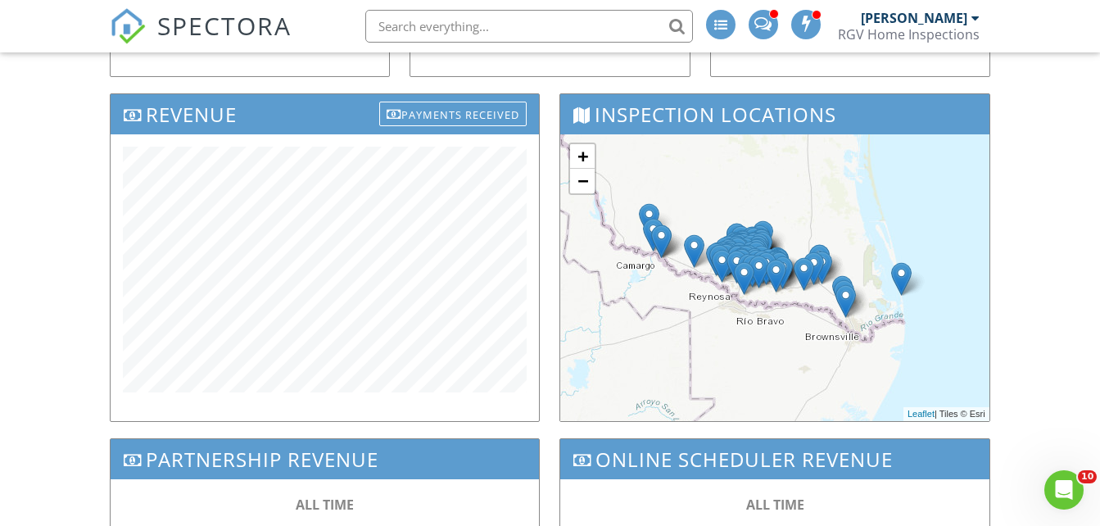
scroll to position [381, 0]
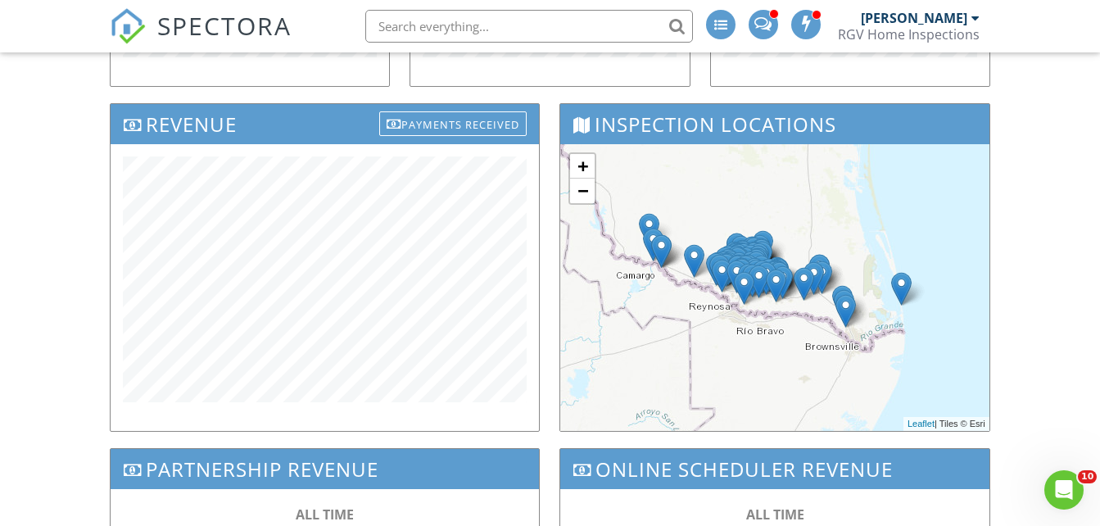
click at [67, 325] on div "Dashboard Templates Contacts Metrics Automations (Basic) Automations (Adv) Adva…" at bounding box center [550, 180] width 1100 height 1018
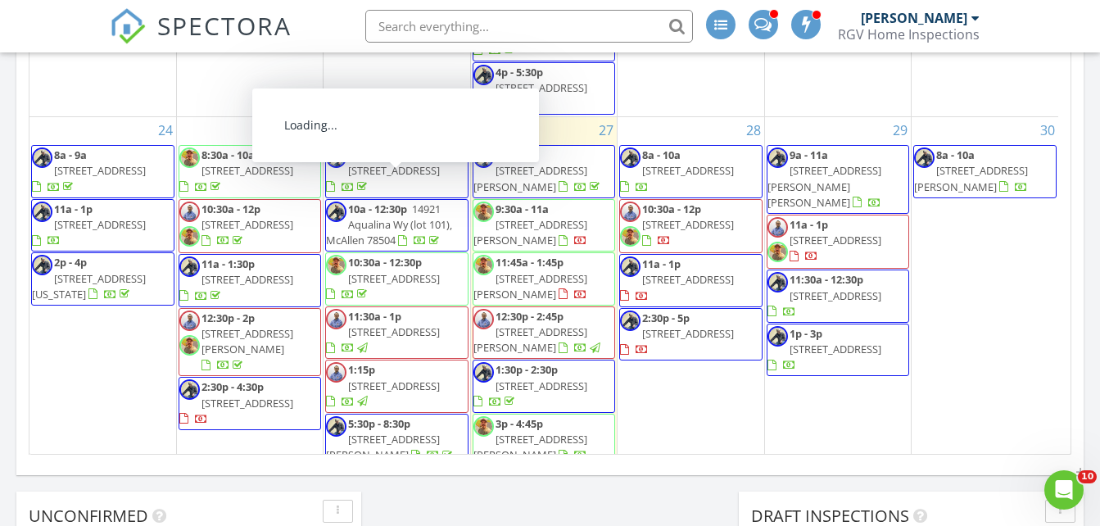
scroll to position [1375, 0]
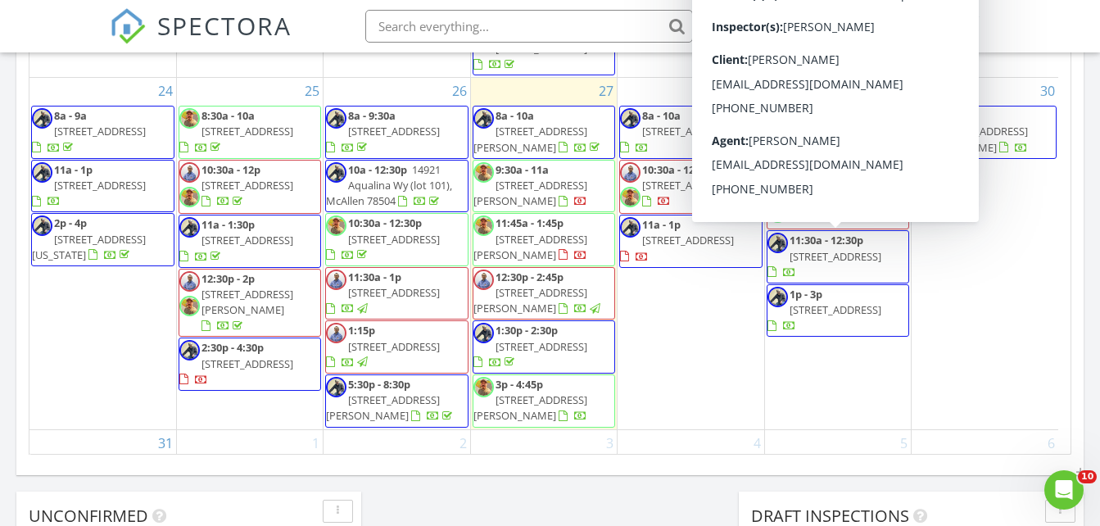
scroll to position [1293, 0]
